Goal: Transaction & Acquisition: Purchase product/service

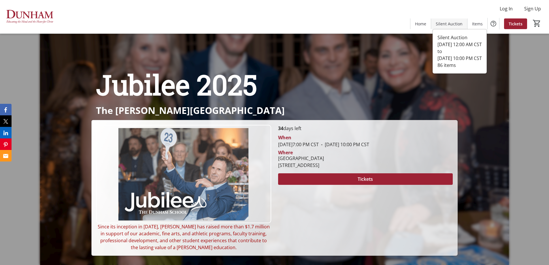
click at [443, 26] on span "Silent Auction" at bounding box center [448, 24] width 27 height 6
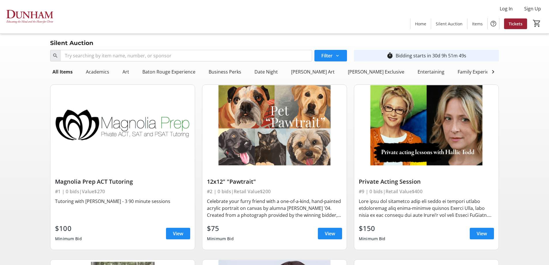
click at [509, 71] on div "Fashion" at bounding box center [520, 72] width 22 height 12
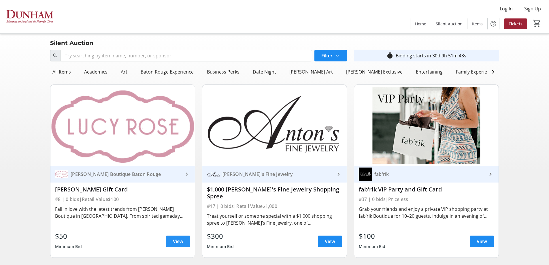
click at [180, 242] on span at bounding box center [178, 241] width 24 height 14
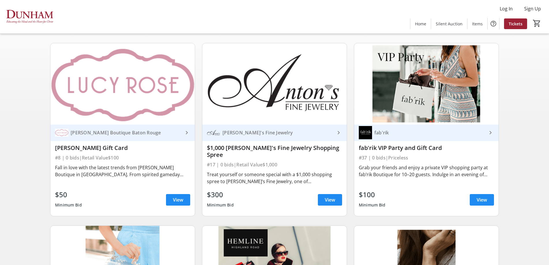
scroll to position [12, 0]
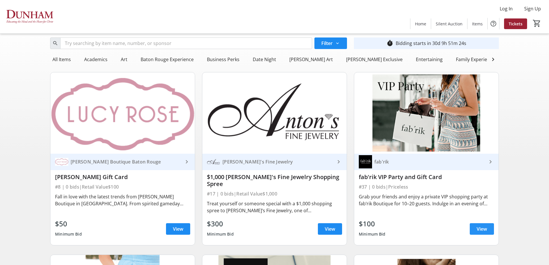
click at [480, 227] on span "View" at bounding box center [481, 228] width 10 height 7
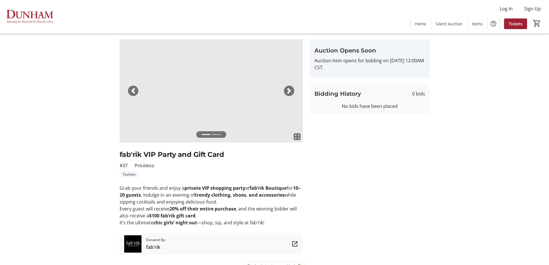
scroll to position [27, 0]
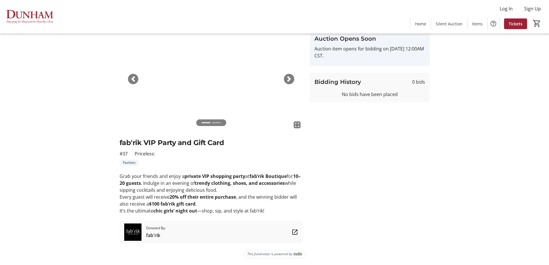
click at [195, 217] on div "fullscreen fullscreen Previous Next fab'rik VIP Party and Gift Card #37 Pricele…" at bounding box center [211, 134] width 183 height 215
click at [154, 234] on span "fab'rik" at bounding box center [156, 235] width 20 height 7
